Goal: Complete application form

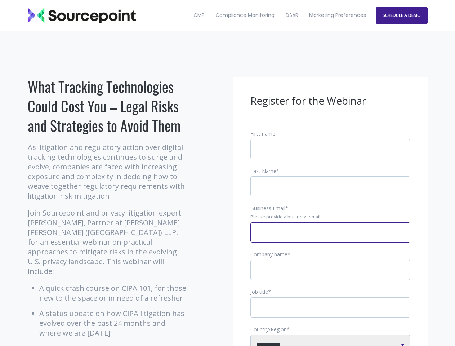
click at [331, 238] on input "Business Email *" at bounding box center [331, 232] width 160 height 20
